Goal: Transaction & Acquisition: Purchase product/service

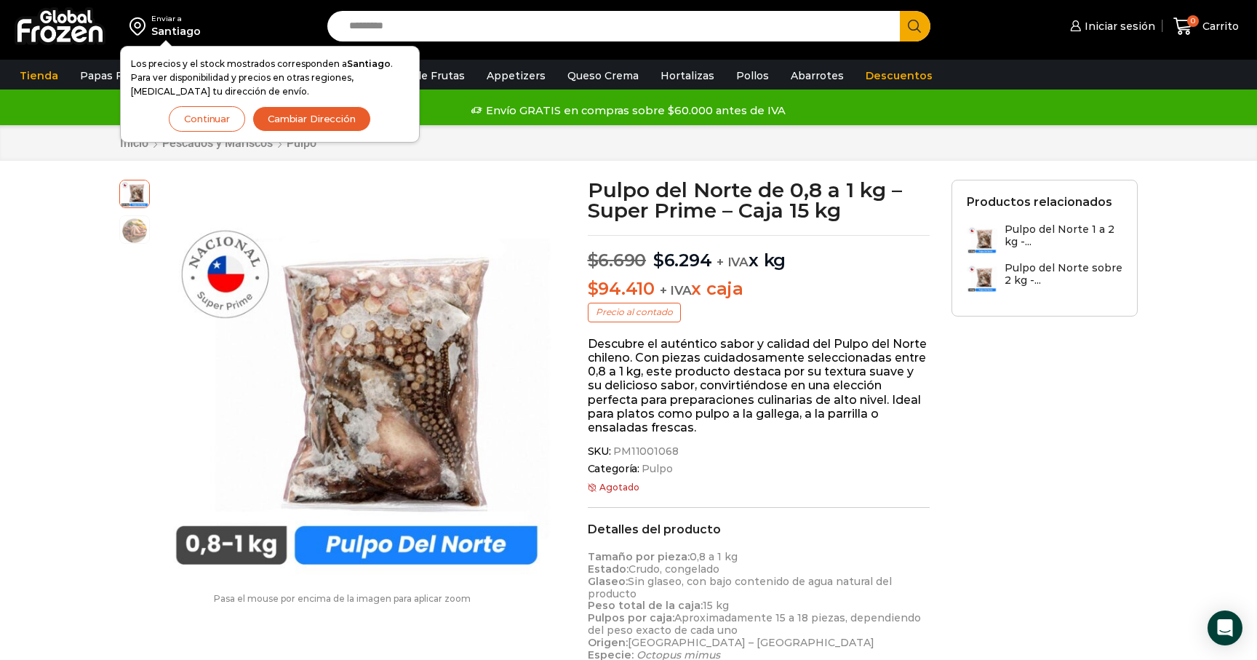
click at [286, 121] on button "Cambiar Dirección" at bounding box center [311, 118] width 119 height 25
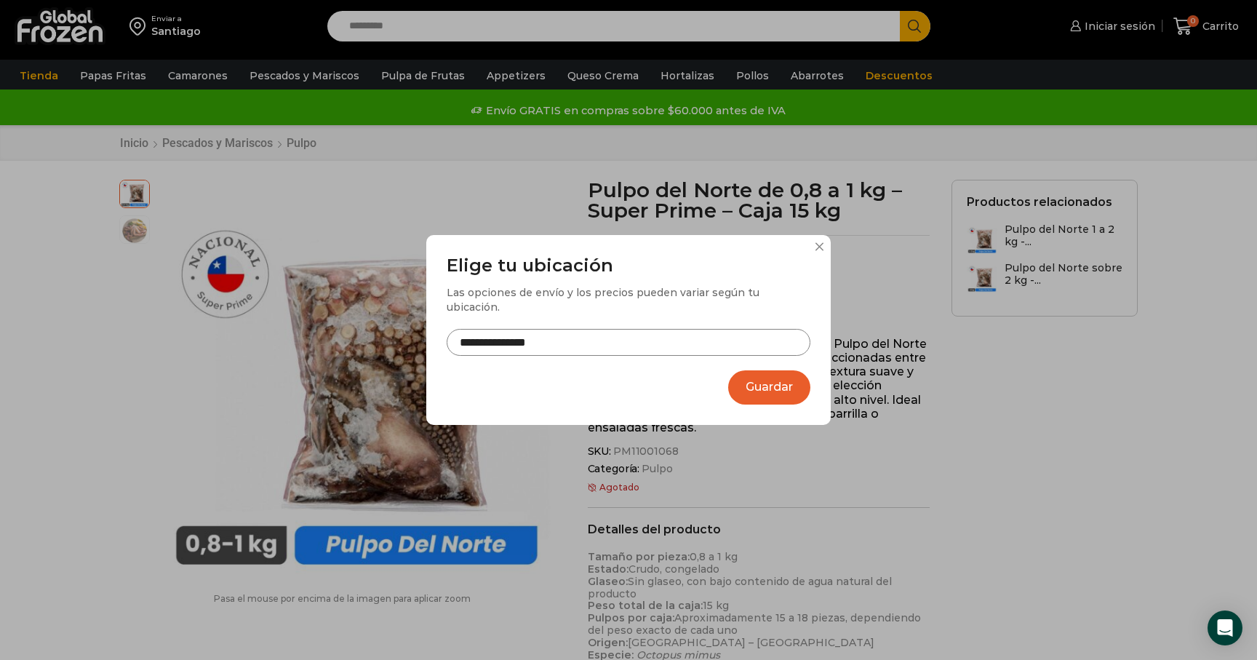
click at [557, 330] on input "**********" at bounding box center [629, 342] width 364 height 27
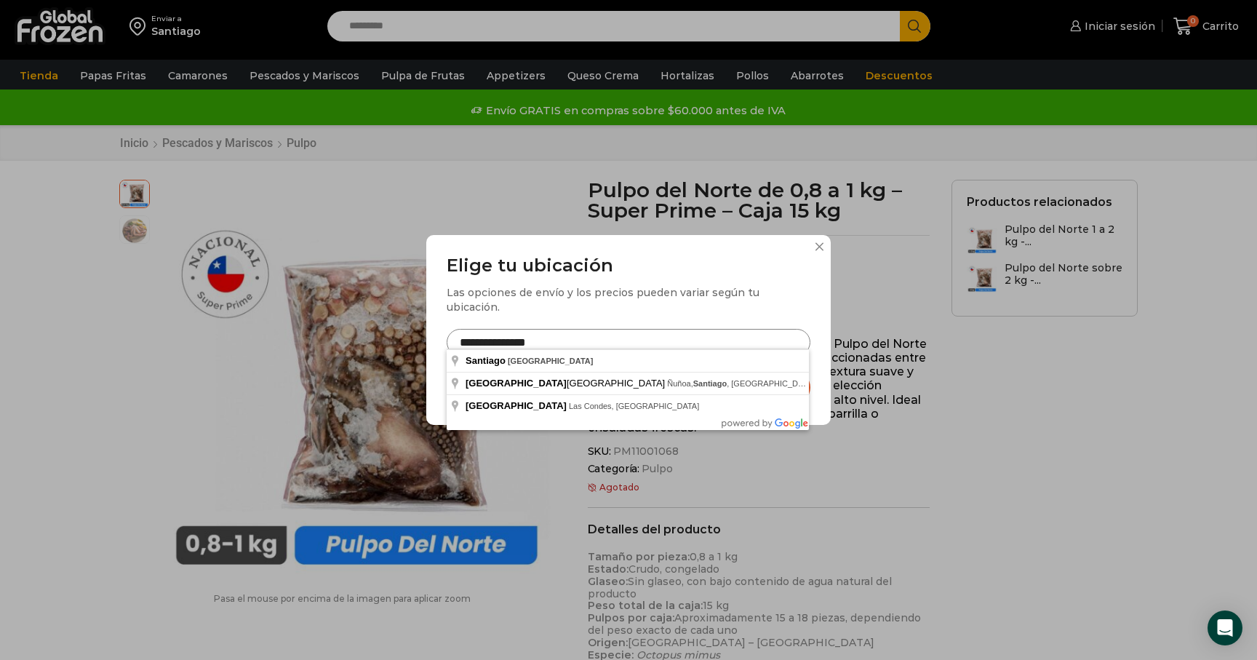
drag, startPoint x: 613, startPoint y: 328, endPoint x: 399, endPoint y: 339, distance: 214.1
click at [399, 339] on div "**********" at bounding box center [628, 330] width 1257 height 660
